Goal: Task Accomplishment & Management: Complete application form

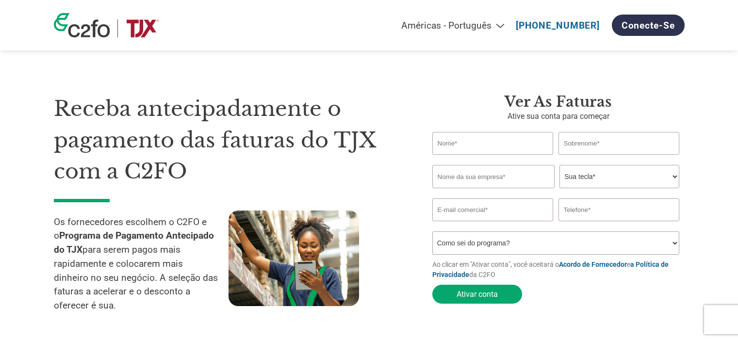
select select "pt"
click at [626, 21] on font "Conecte-se" at bounding box center [648, 25] width 53 height 11
select select "pt"
type input "Junior"
type input "Nobrega"
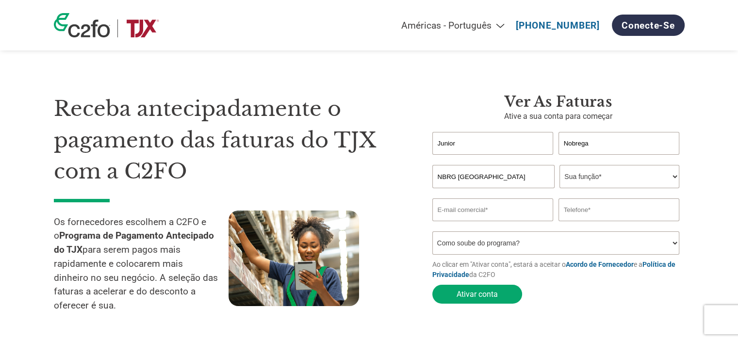
type input "NBRG USA GROUP"
click at [605, 172] on select "Sua função* CFO Auditor Financeiro Gerente de Crédito Diretor Financeiro Tesour…" at bounding box center [620, 176] width 120 height 23
select select "OWNER_FOUNDER"
click at [560, 166] on select "Sua função* CFO Auditor Financeiro Gerente de Crédito Diretor Financeiro Tesour…" at bounding box center [620, 176] width 120 height 23
click at [489, 211] on input "email" at bounding box center [493, 210] width 121 height 23
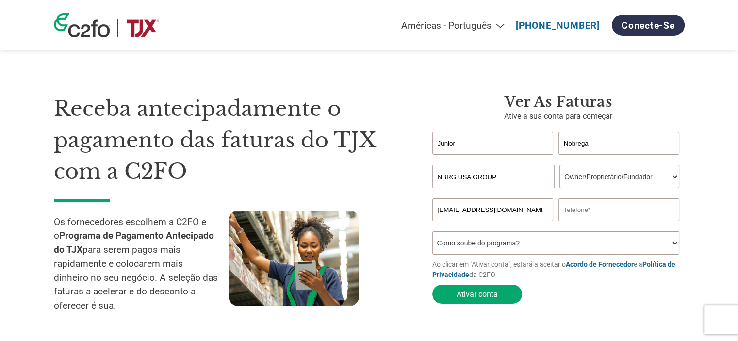
type input "[EMAIL_ADDRESS][DOMAIN_NAME]"
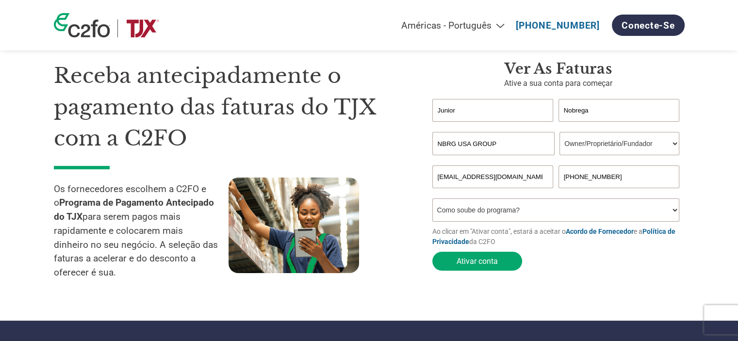
scroll to position [49, 0]
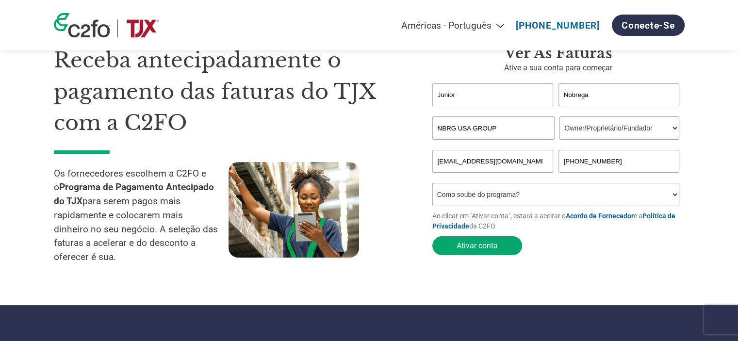
type input "[PHONE_NUMBER]"
click at [510, 201] on select "Como soube do programa? Recebi uma carta Email Mídias sociais Pesquisa on-line …" at bounding box center [557, 194] width 248 height 23
select select "Online Search"
click at [433, 185] on select "Como soube do programa? Recebi uma carta Email Mídias sociais Pesquisa on-line …" at bounding box center [557, 194] width 248 height 23
click at [497, 246] on button "Ativar conta" at bounding box center [478, 245] width 90 height 19
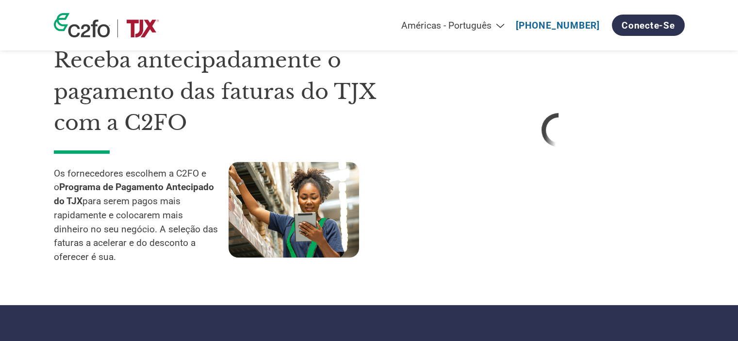
select select "pt"
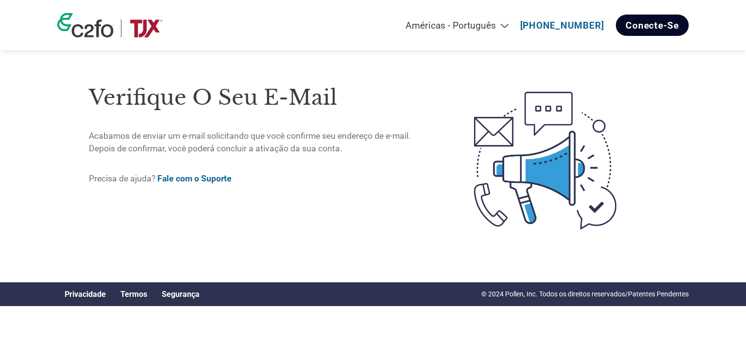
click at [660, 19] on link "Conecte-se" at bounding box center [652, 25] width 73 height 21
